Goal: Navigation & Orientation: Find specific page/section

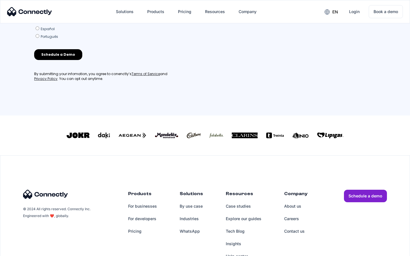
scroll to position [244, 0]
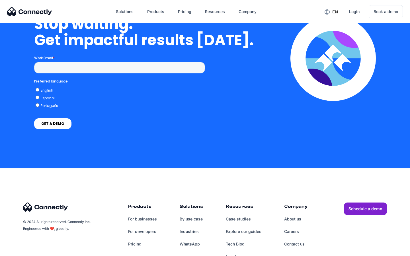
scroll to position [1655, 0]
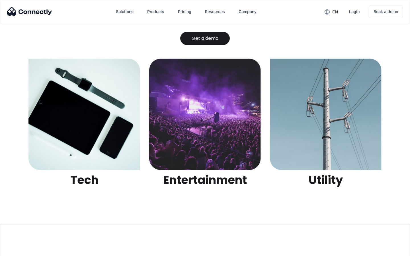
scroll to position [1796, 0]
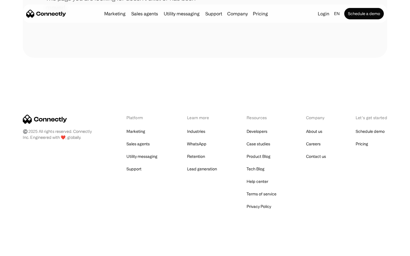
scroll to position [104, 0]
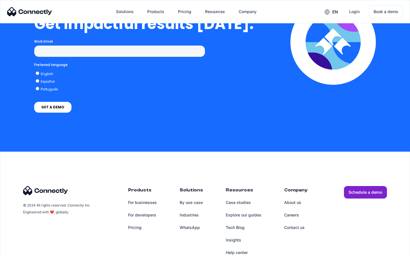
scroll to position [1251, 0]
